Goal: Information Seeking & Learning: Learn about a topic

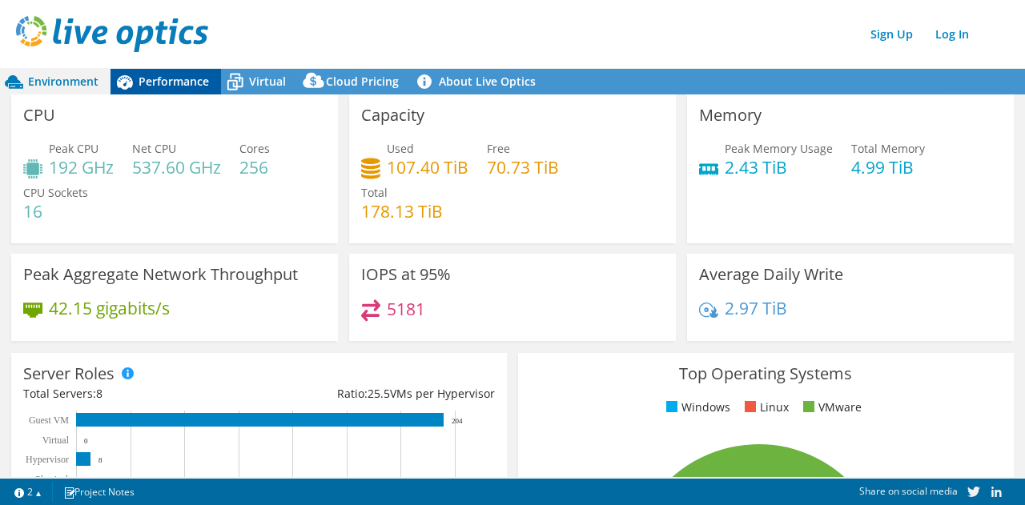
click at [208, 80] on div "Performance" at bounding box center [166, 82] width 111 height 26
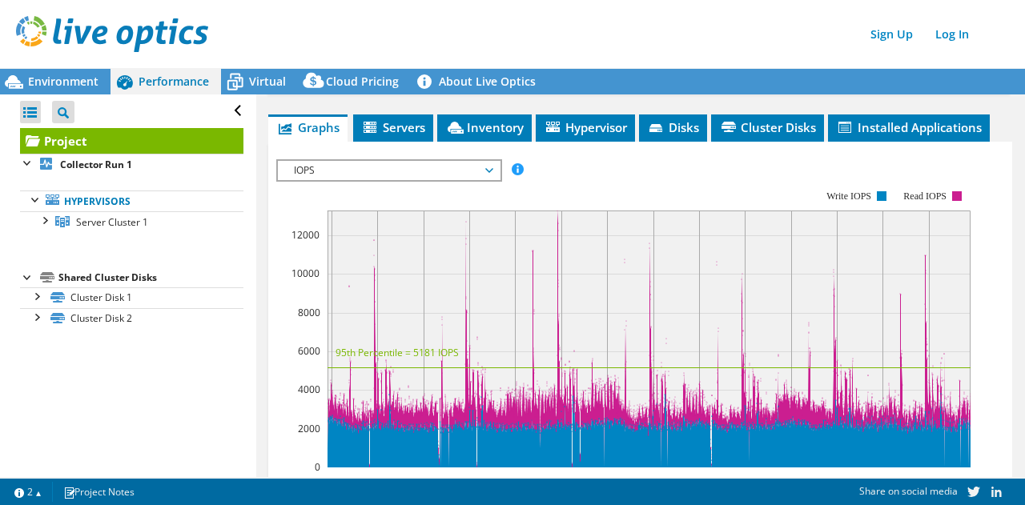
scroll to position [400, 0]
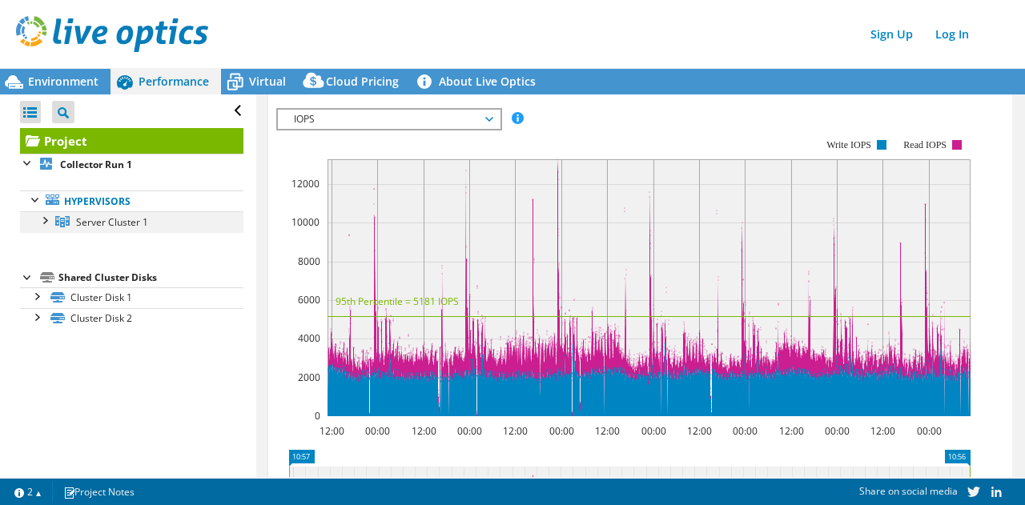
click at [45, 219] on div at bounding box center [44, 219] width 16 height 16
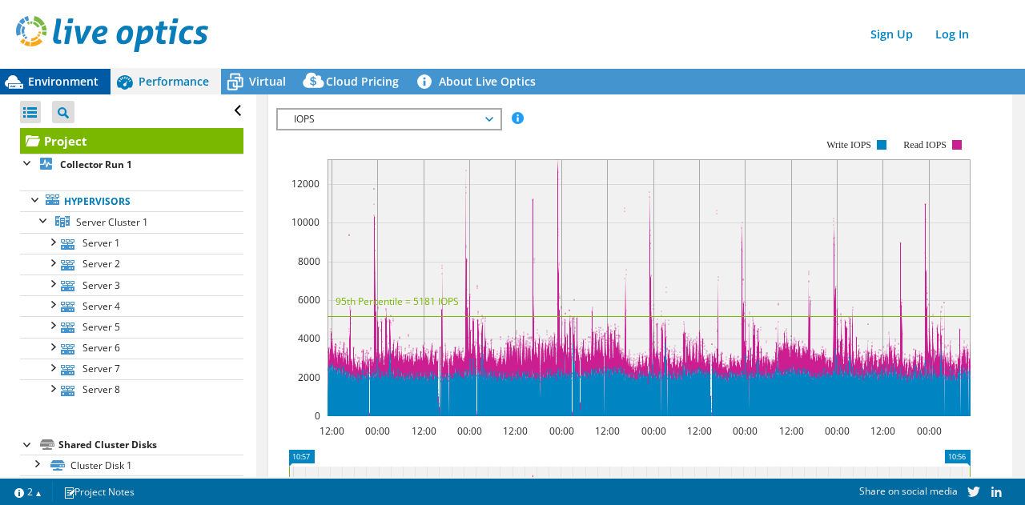
click at [50, 84] on span "Environment" at bounding box center [63, 81] width 70 height 15
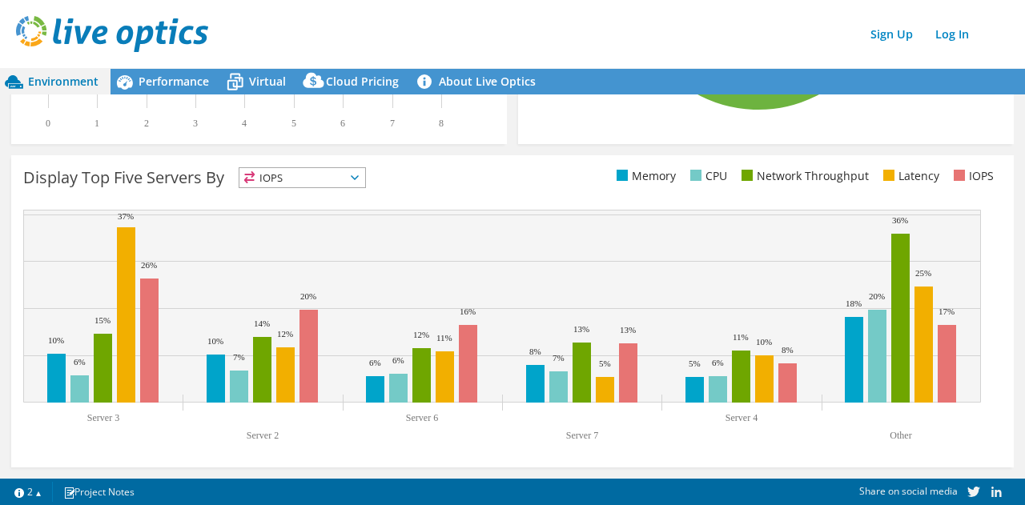
scroll to position [192, 0]
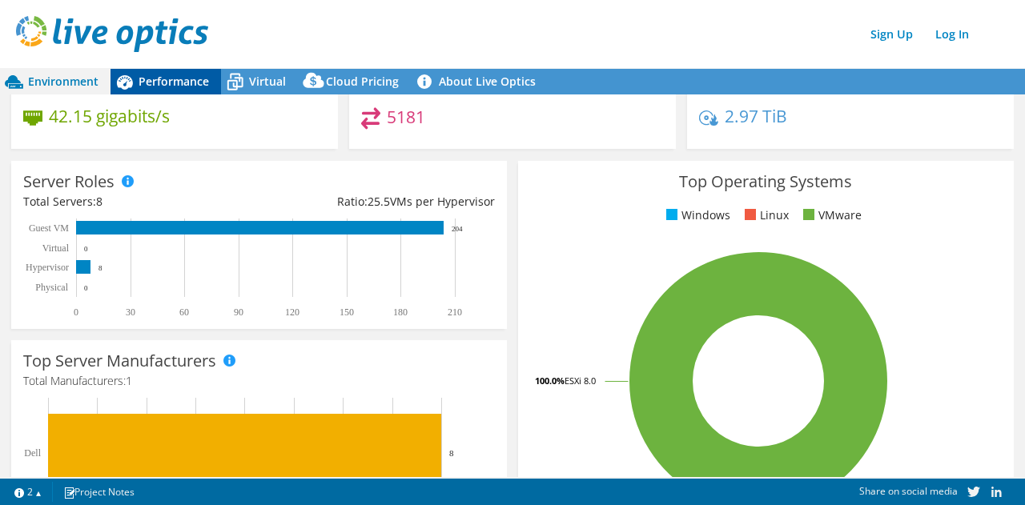
click at [170, 75] on span "Performance" at bounding box center [174, 81] width 70 height 15
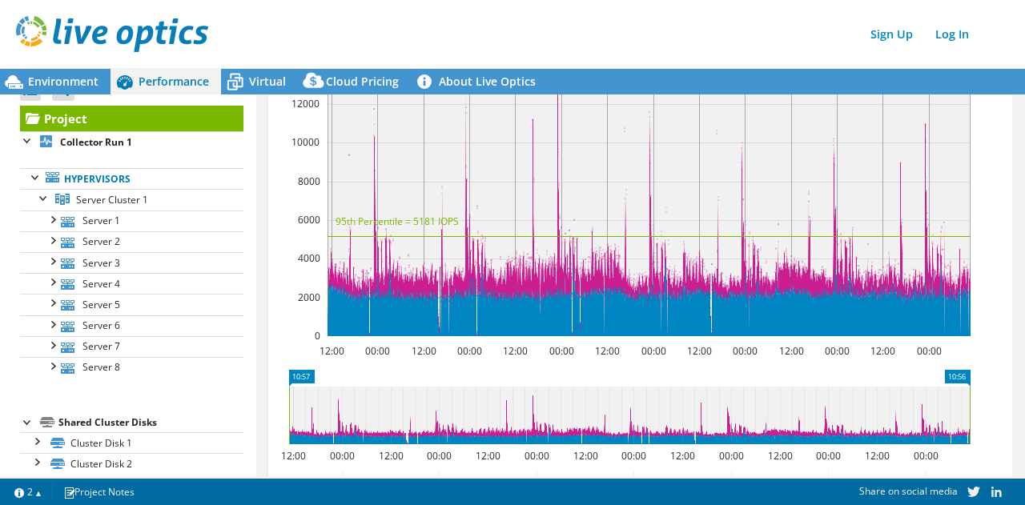
scroll to position [34, 0]
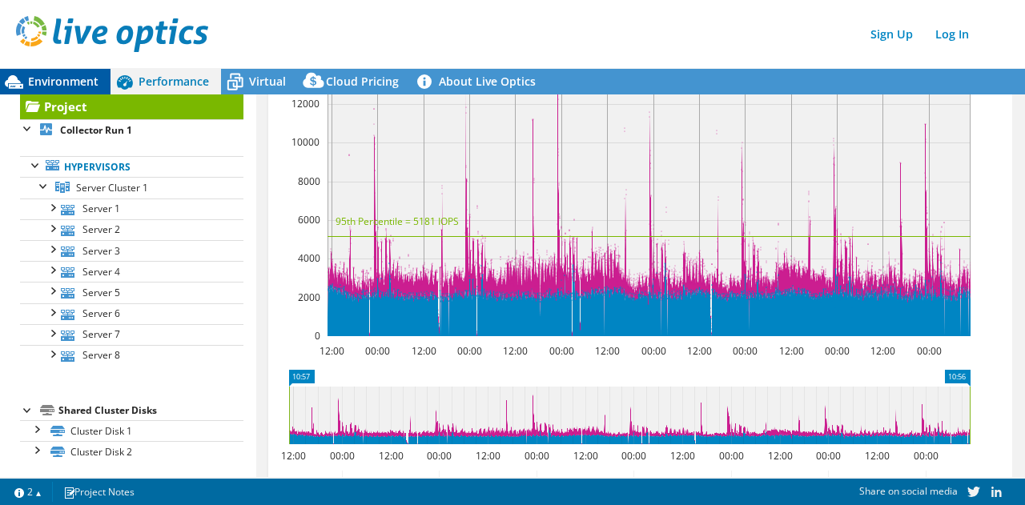
click at [62, 79] on span "Environment" at bounding box center [63, 81] width 70 height 15
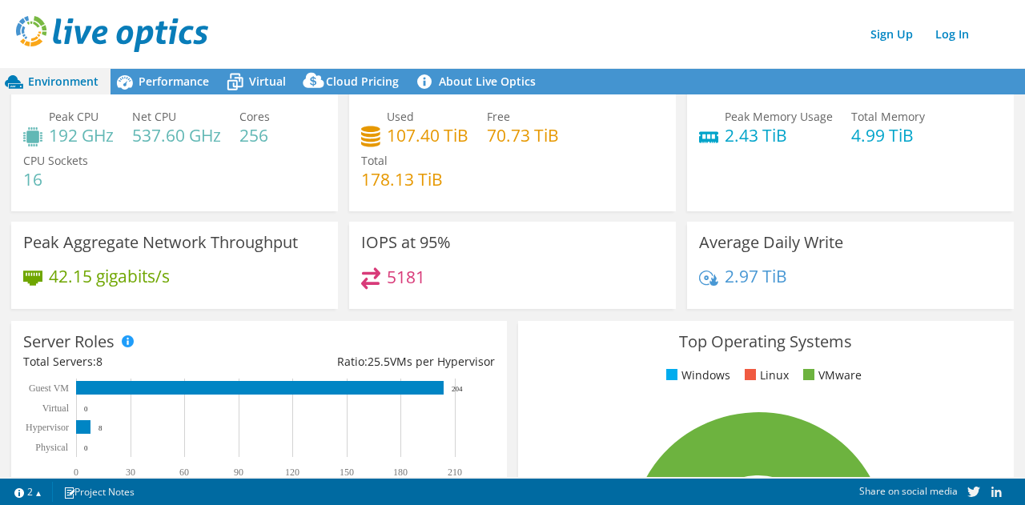
scroll to position [0, 0]
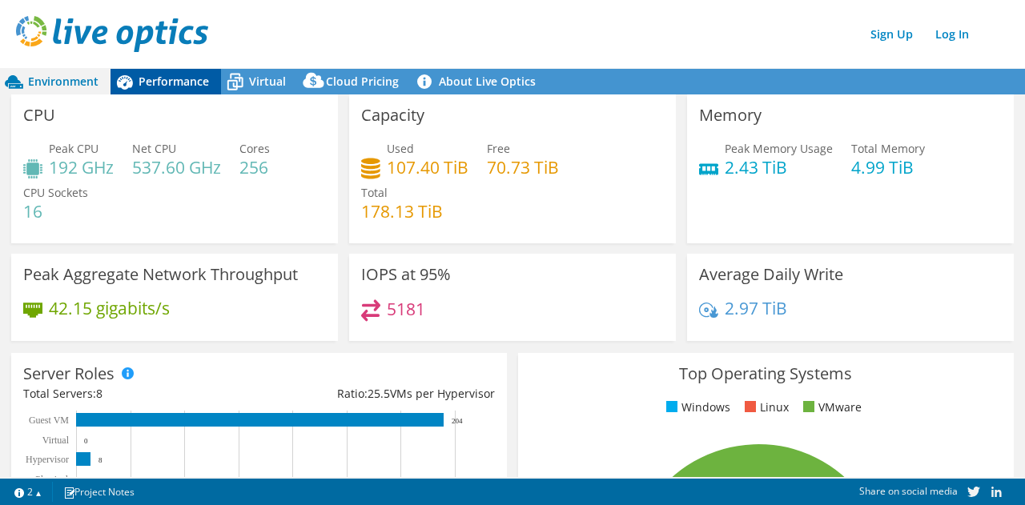
click at [152, 75] on span "Performance" at bounding box center [174, 81] width 70 height 15
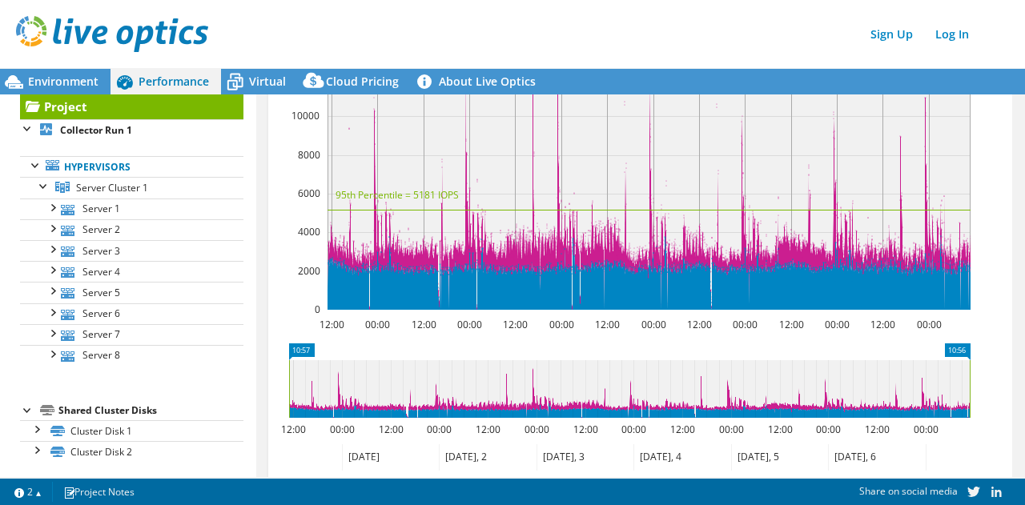
scroll to position [480, 0]
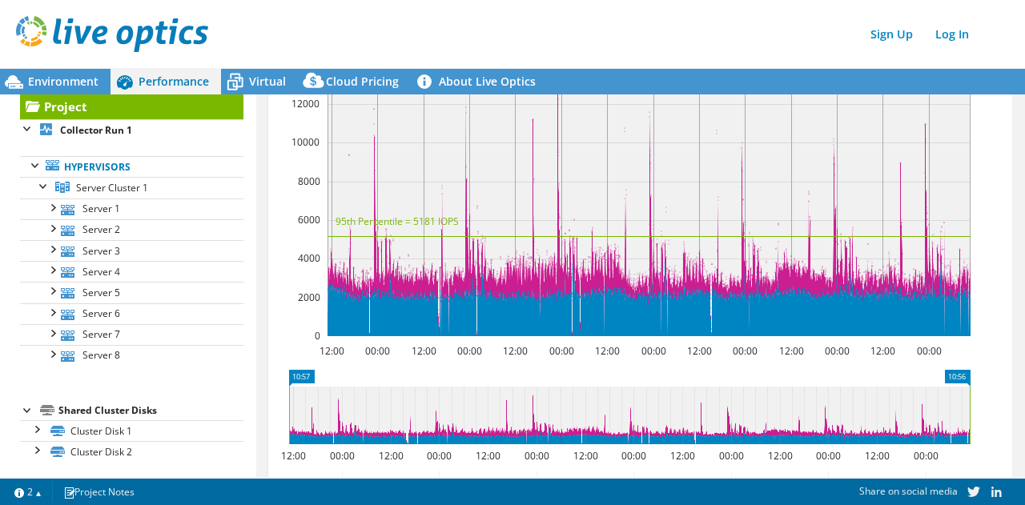
click at [152, 107] on link "Project" at bounding box center [131, 107] width 223 height 26
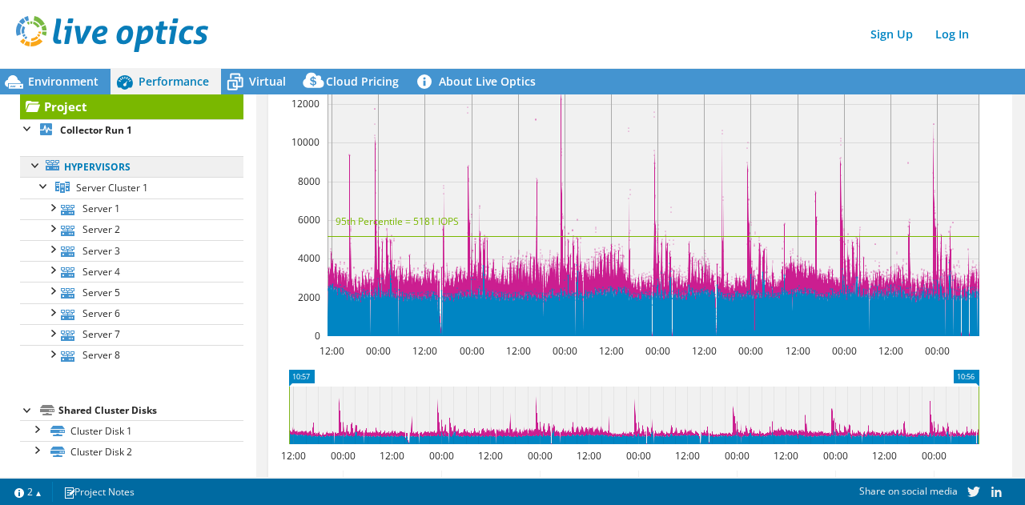
click at [135, 165] on link "Hypervisors" at bounding box center [131, 166] width 223 height 21
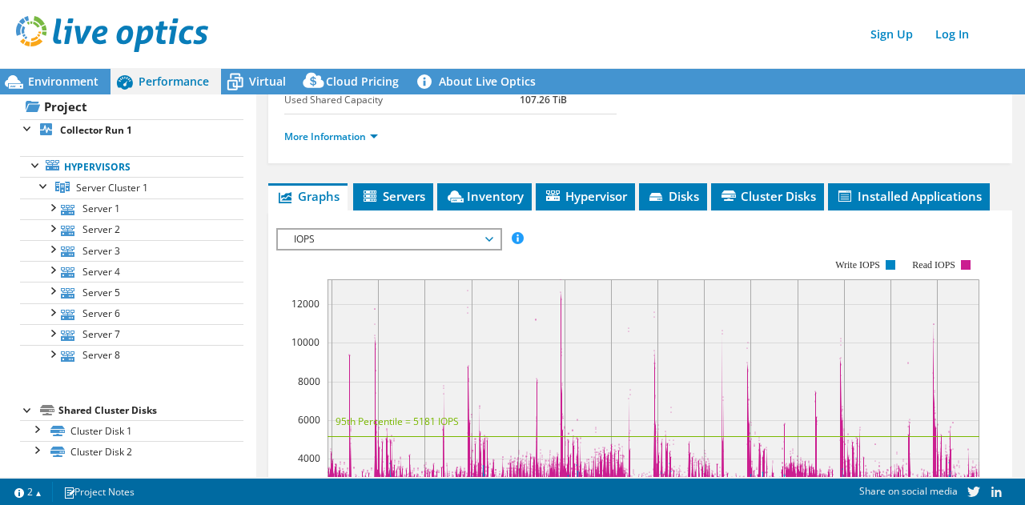
scroll to position [253, 0]
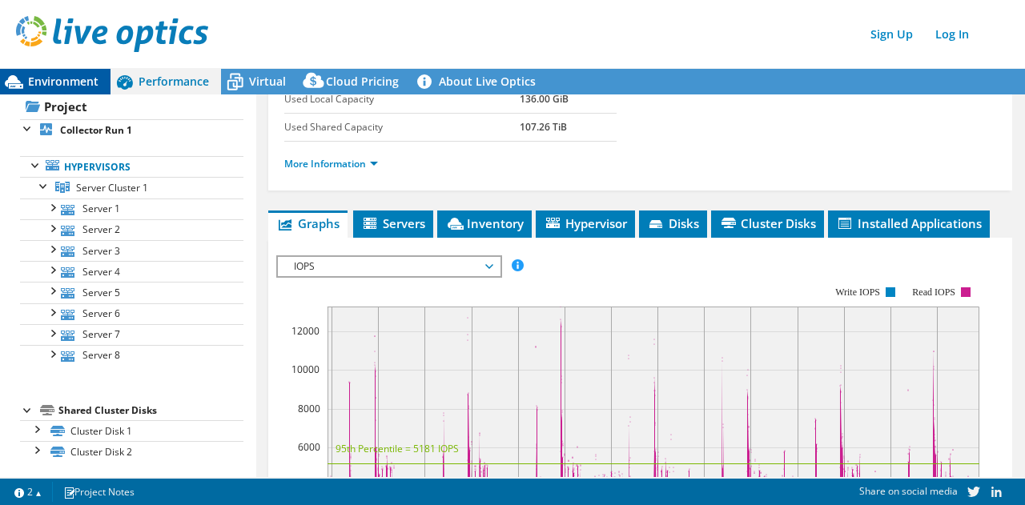
click at [70, 83] on span "Environment" at bounding box center [63, 81] width 70 height 15
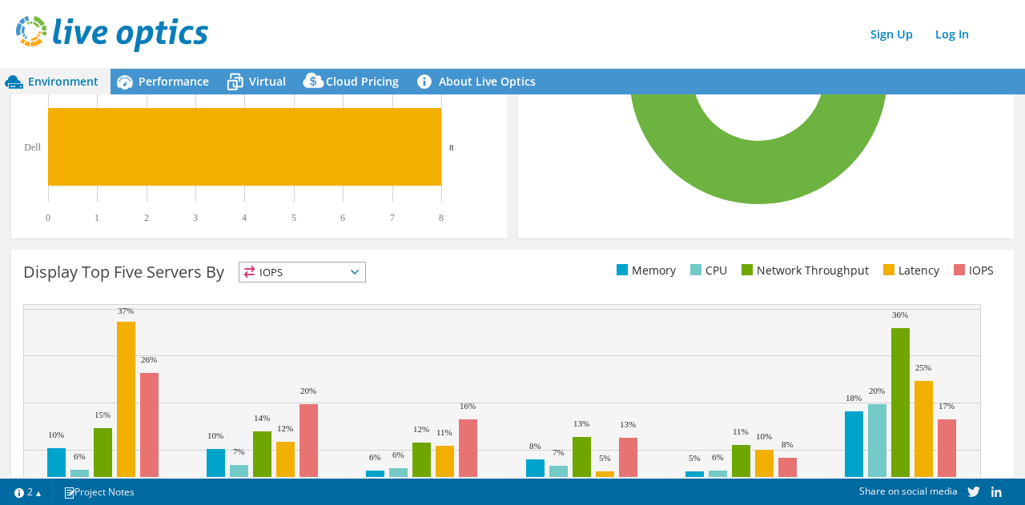
scroll to position [593, 0]
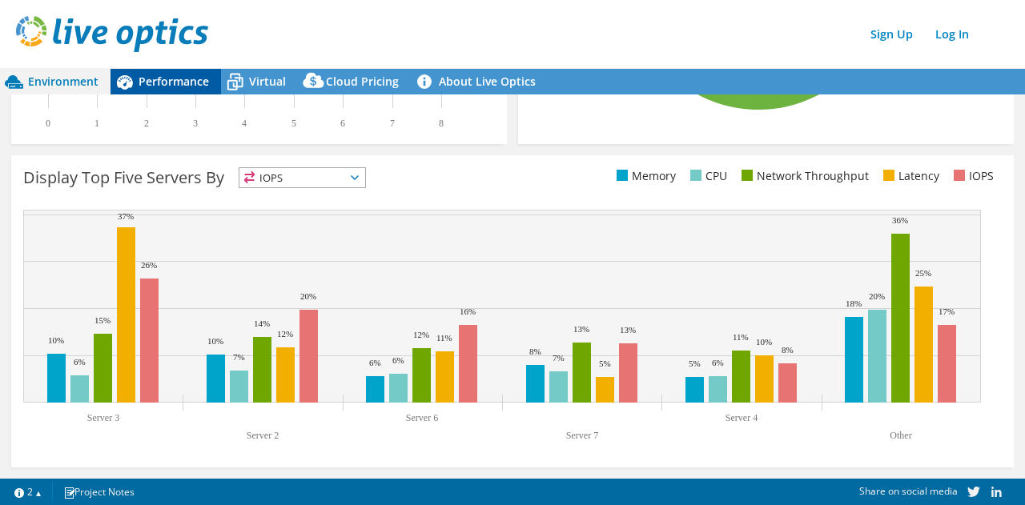
click at [170, 74] on span "Performance" at bounding box center [174, 81] width 70 height 15
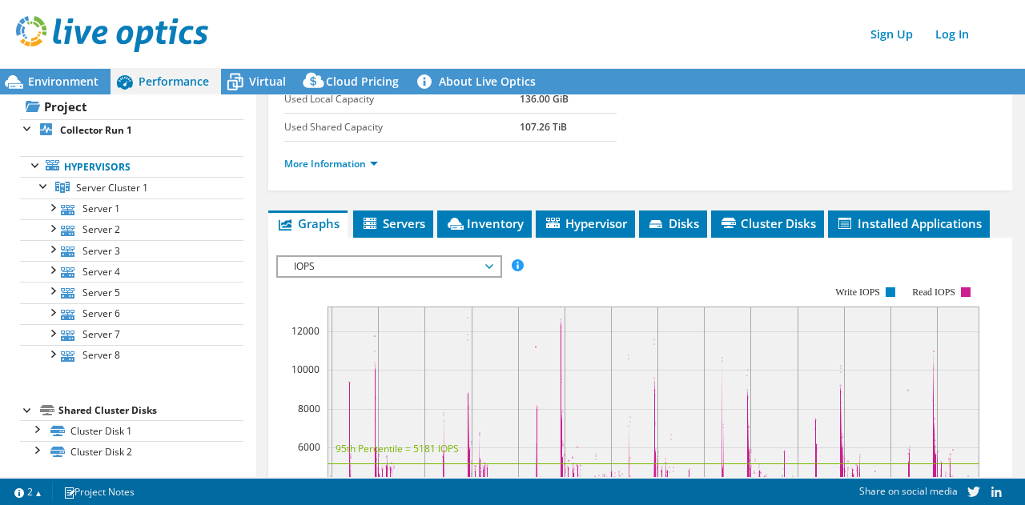
scroll to position [0, 0]
click at [412, 215] on span "Servers" at bounding box center [393, 223] width 64 height 16
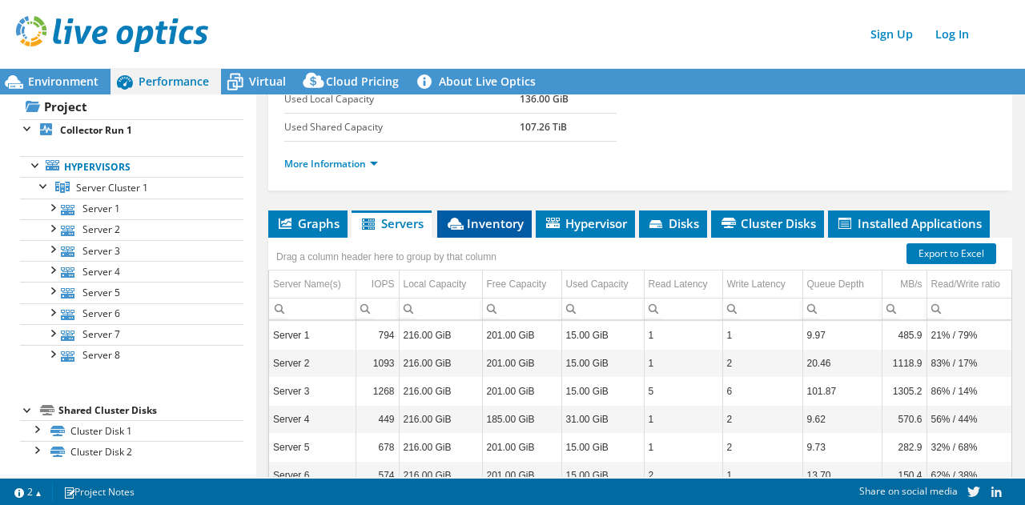
click at [470, 223] on span "Inventory" at bounding box center [484, 223] width 78 height 16
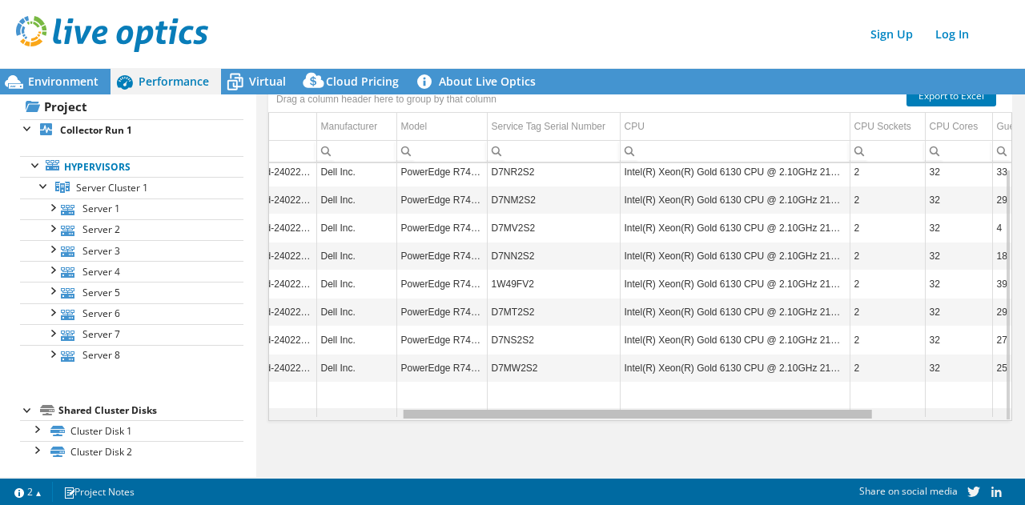
scroll to position [6, 304]
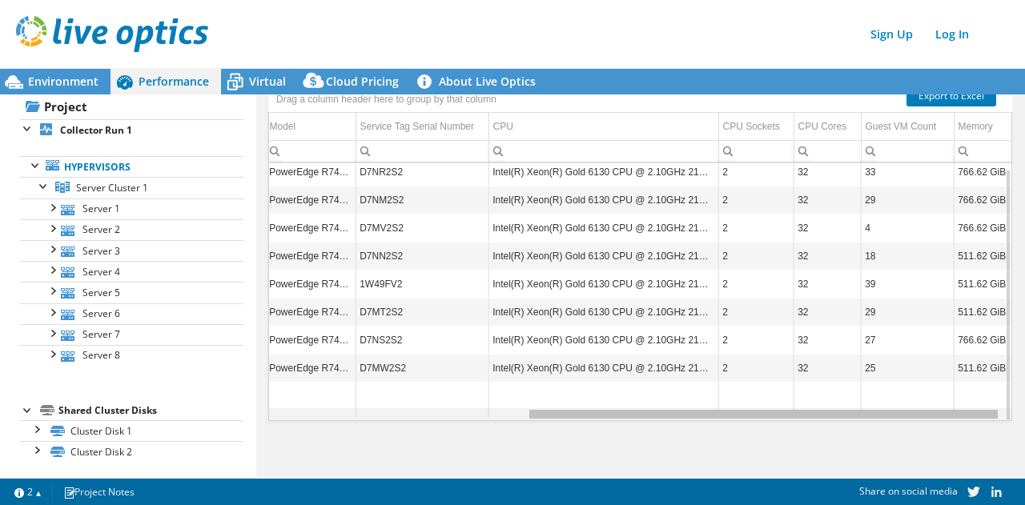
drag, startPoint x: 626, startPoint y: 412, endPoint x: 893, endPoint y: 382, distance: 268.3
click at [893, 382] on body "Sign Up Log In This project has been archived. No changes can be made, and grap…" at bounding box center [512, 252] width 1025 height 505
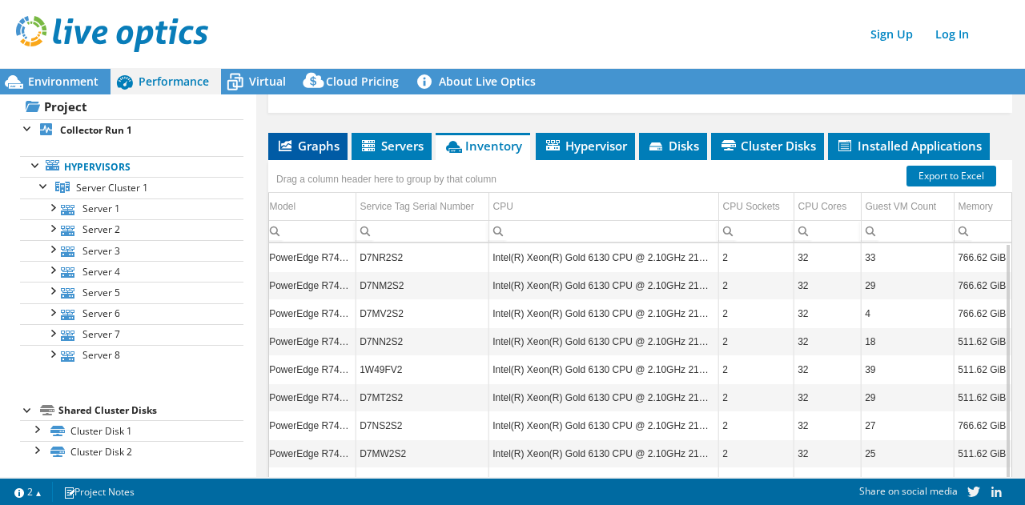
click at [301, 138] on span "Graphs" at bounding box center [307, 146] width 63 height 16
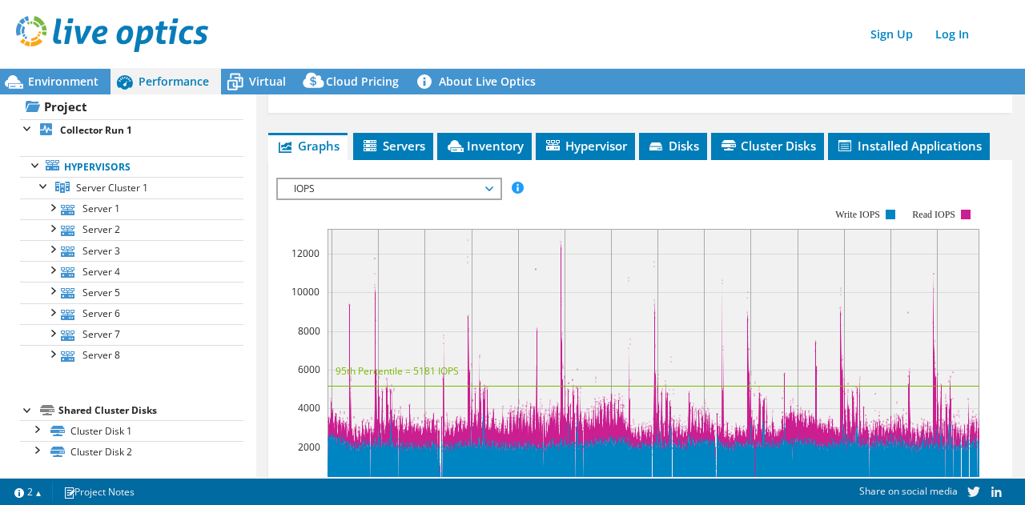
click at [438, 182] on span "IOPS" at bounding box center [389, 188] width 206 height 19
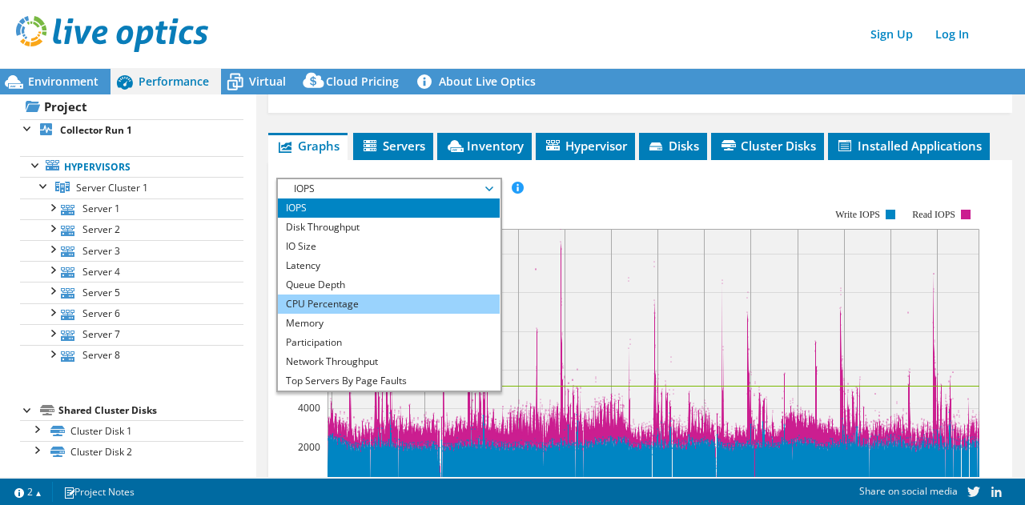
click at [408, 299] on li "CPU Percentage" at bounding box center [389, 304] width 222 height 19
